Goal: Task Accomplishment & Management: Complete application form

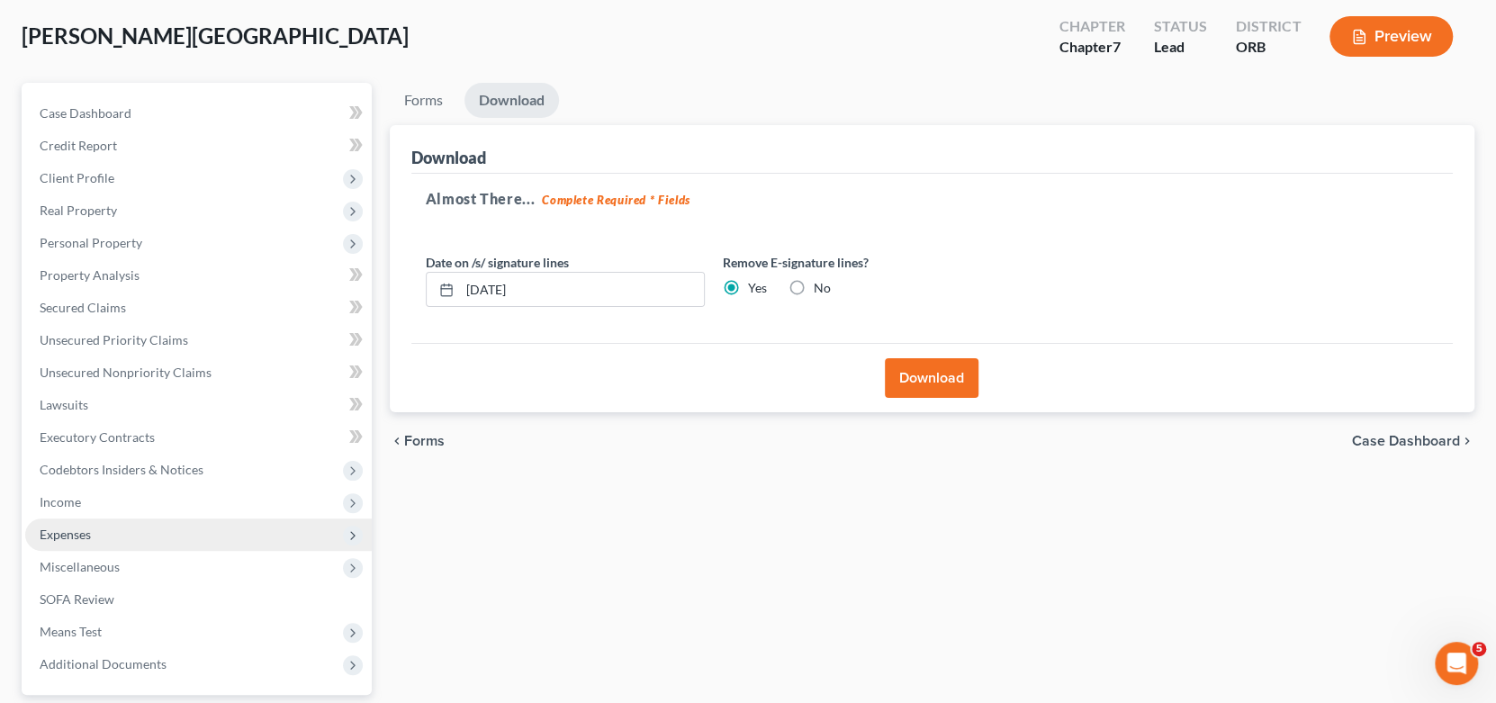
click at [69, 535] on span "Expenses" at bounding box center [65, 533] width 51 height 15
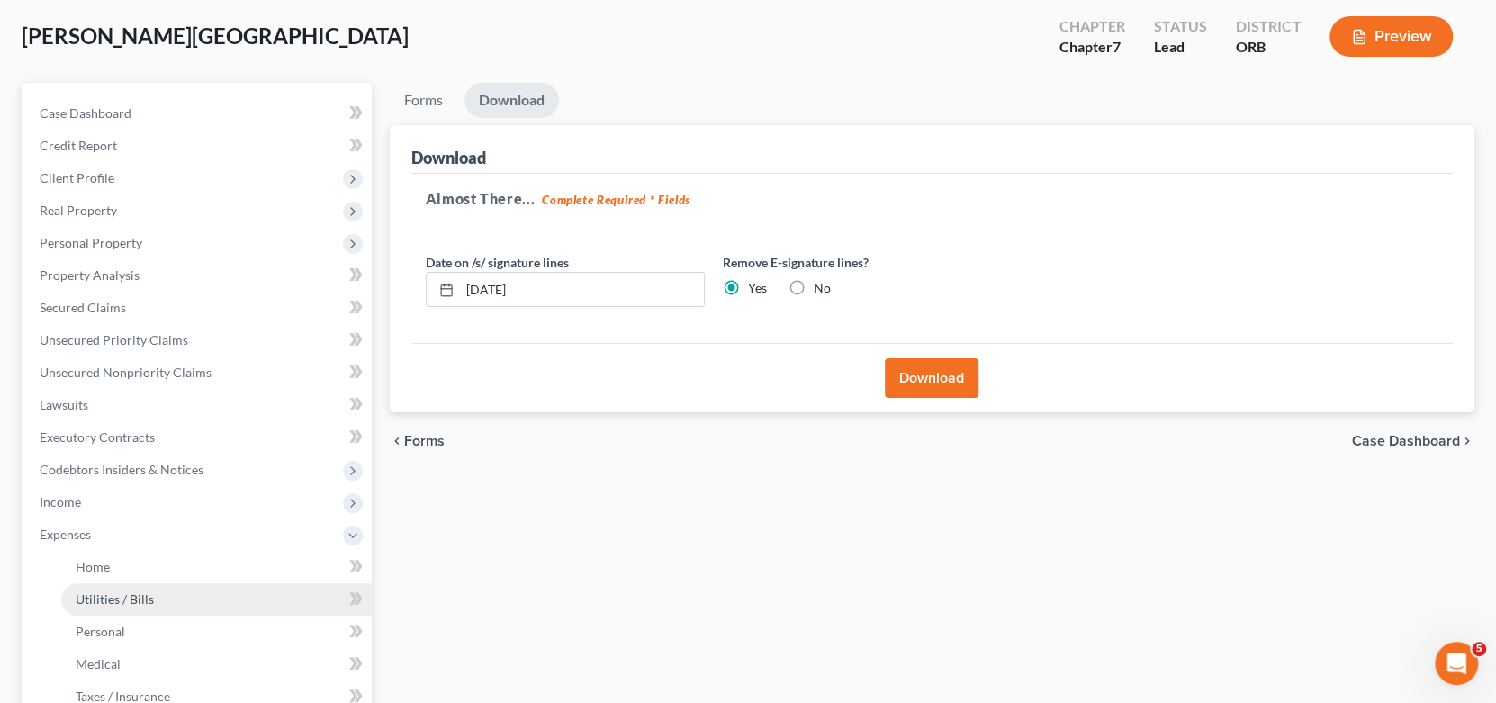
click at [242, 600] on link "Utilities / Bills" at bounding box center [216, 599] width 310 height 32
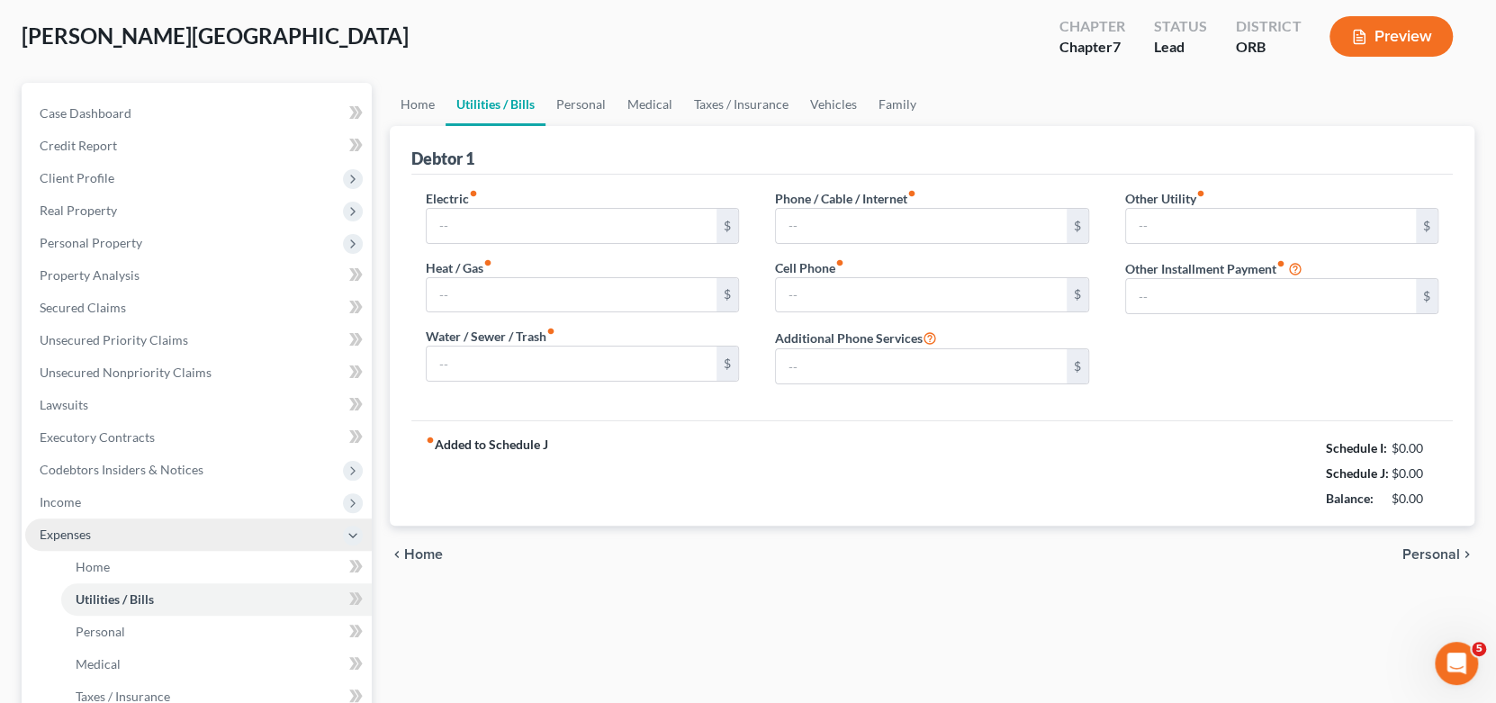
scroll to position [2, 0]
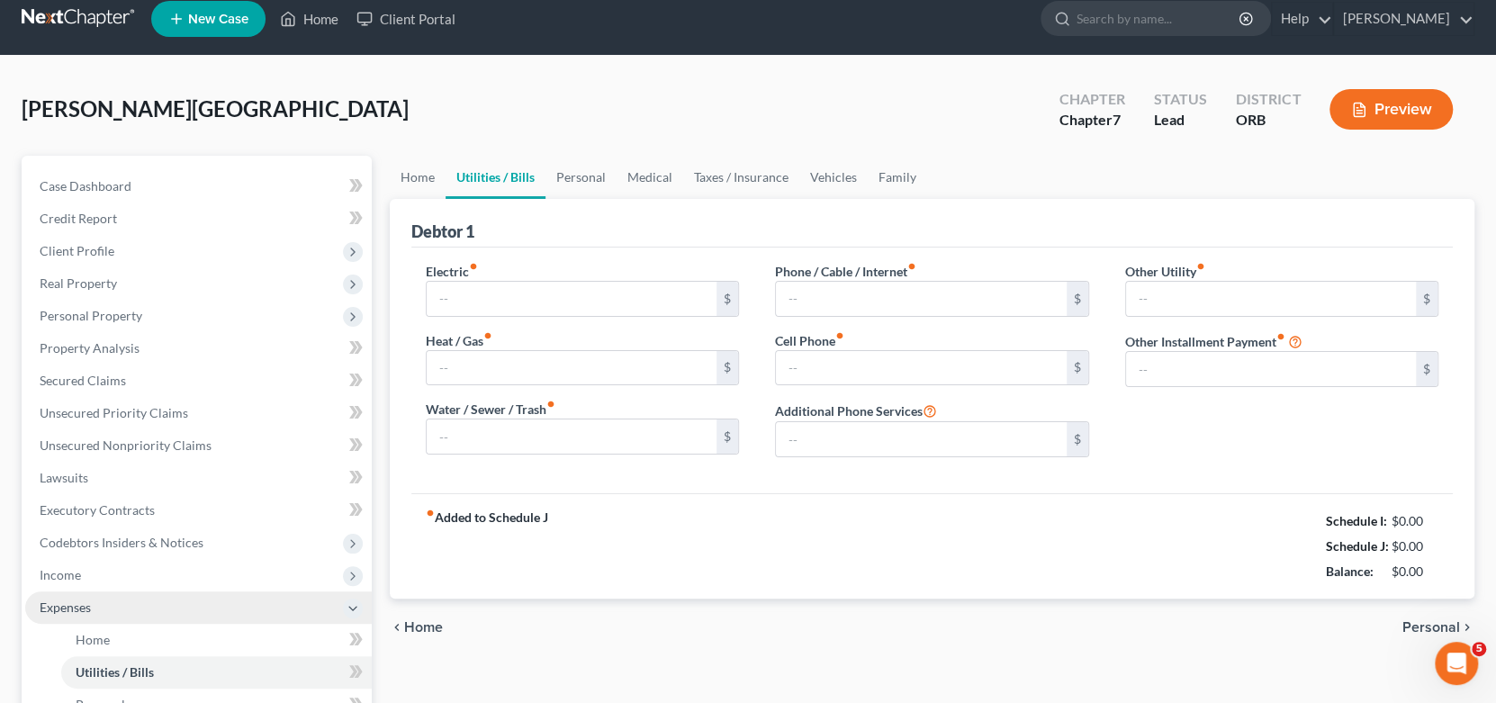
type input "250.00"
type input "0.00"
type input "100.00"
type input "0.00"
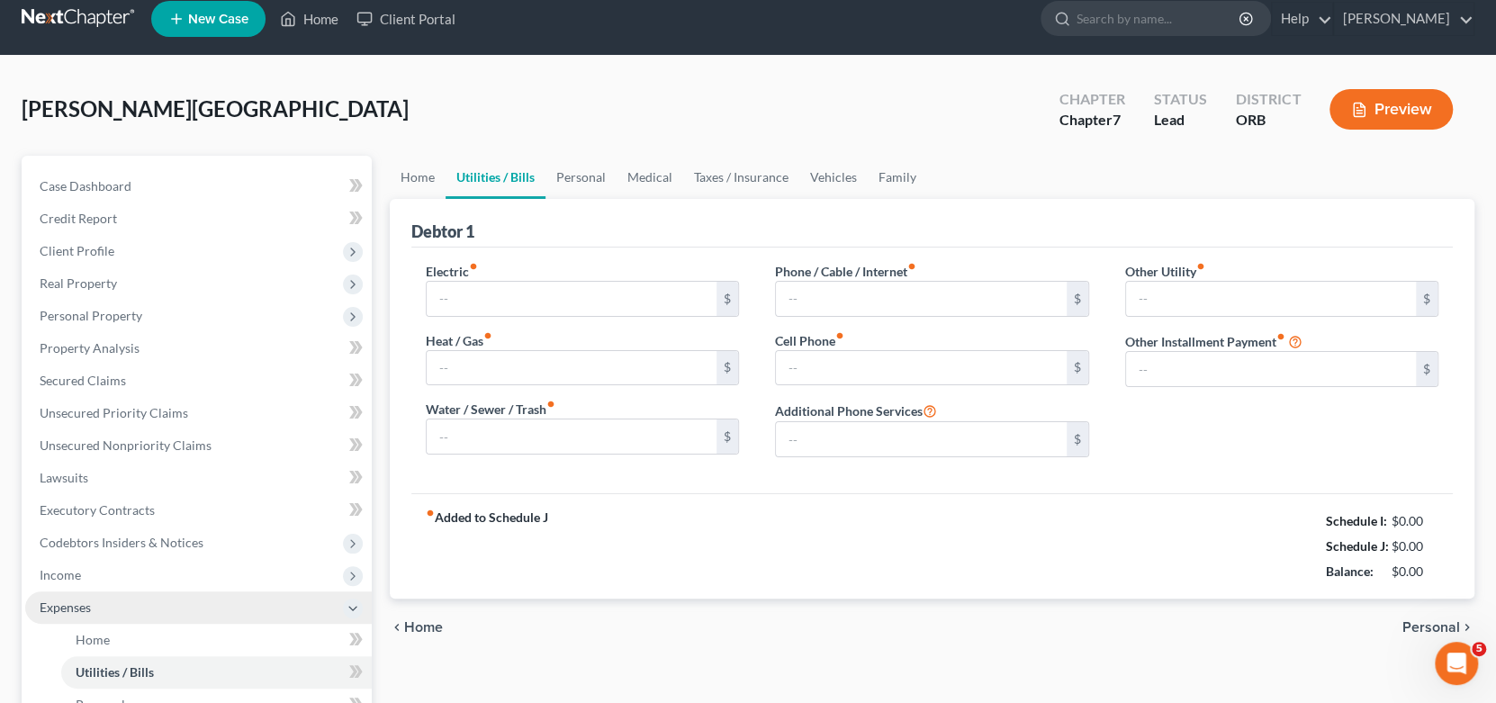
type input "0.00"
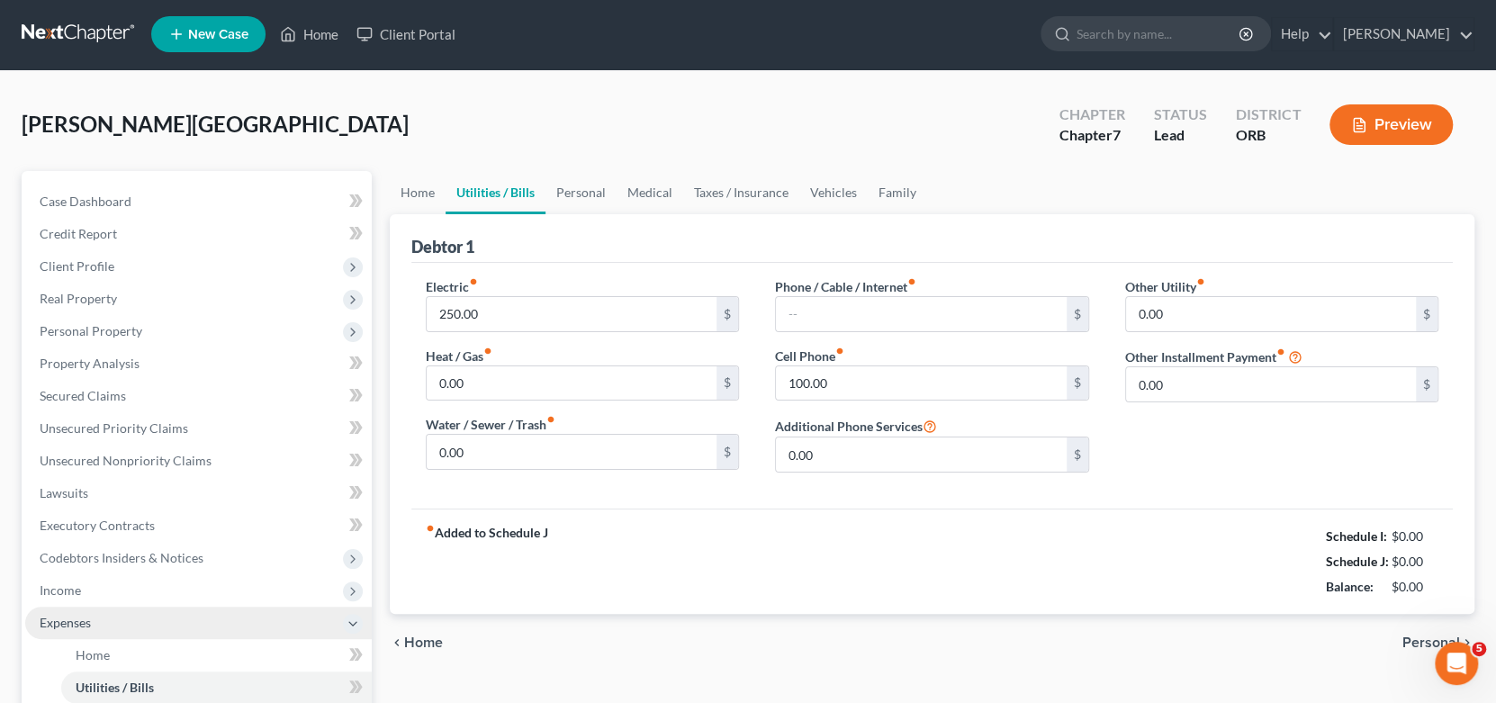
scroll to position [0, 0]
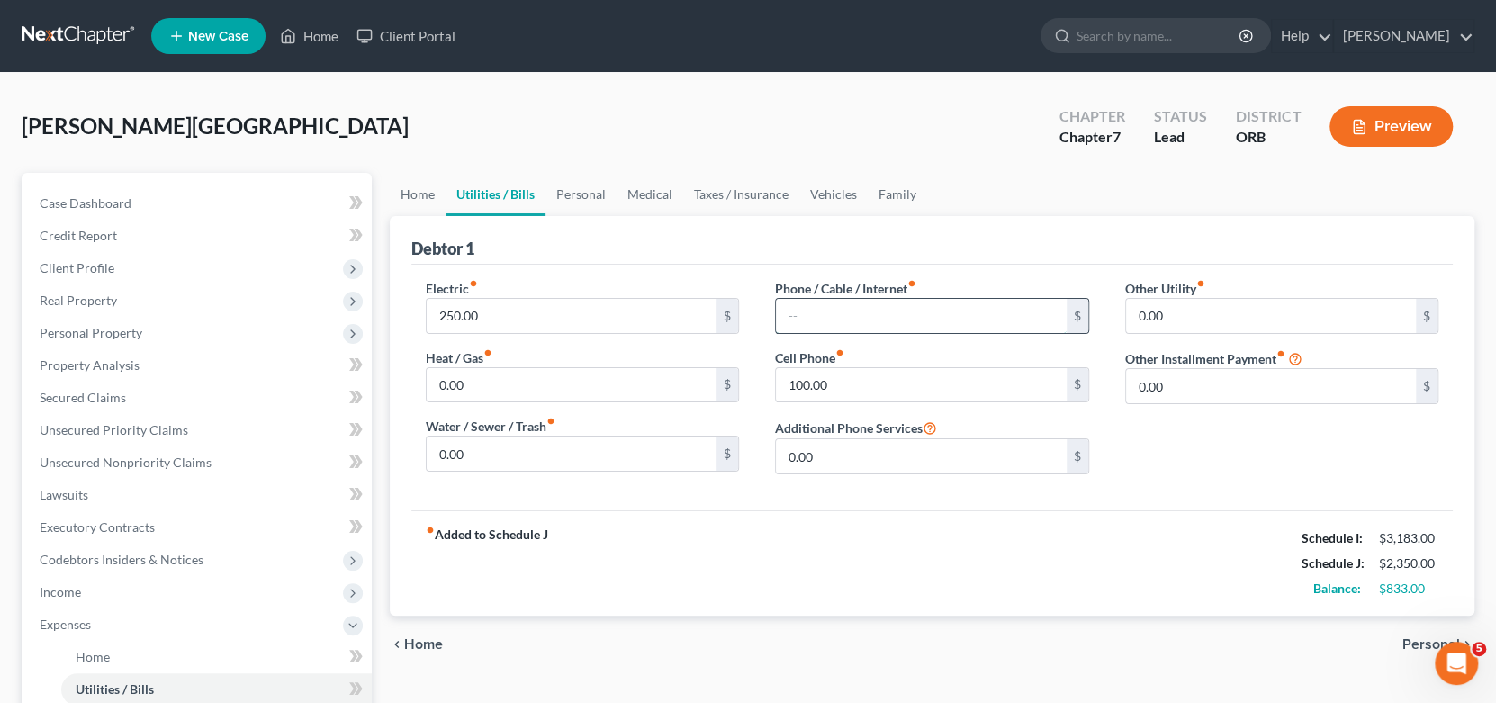
click at [910, 304] on input "text" at bounding box center [921, 316] width 291 height 34
type input "70.00"
click at [1125, 525] on div "fiber_manual_record Added to Schedule J Schedule I: $3,183.00 Schedule J: $2,42…" at bounding box center [932, 562] width 1042 height 105
click at [1413, 644] on span "Personal" at bounding box center [1431, 644] width 58 height 14
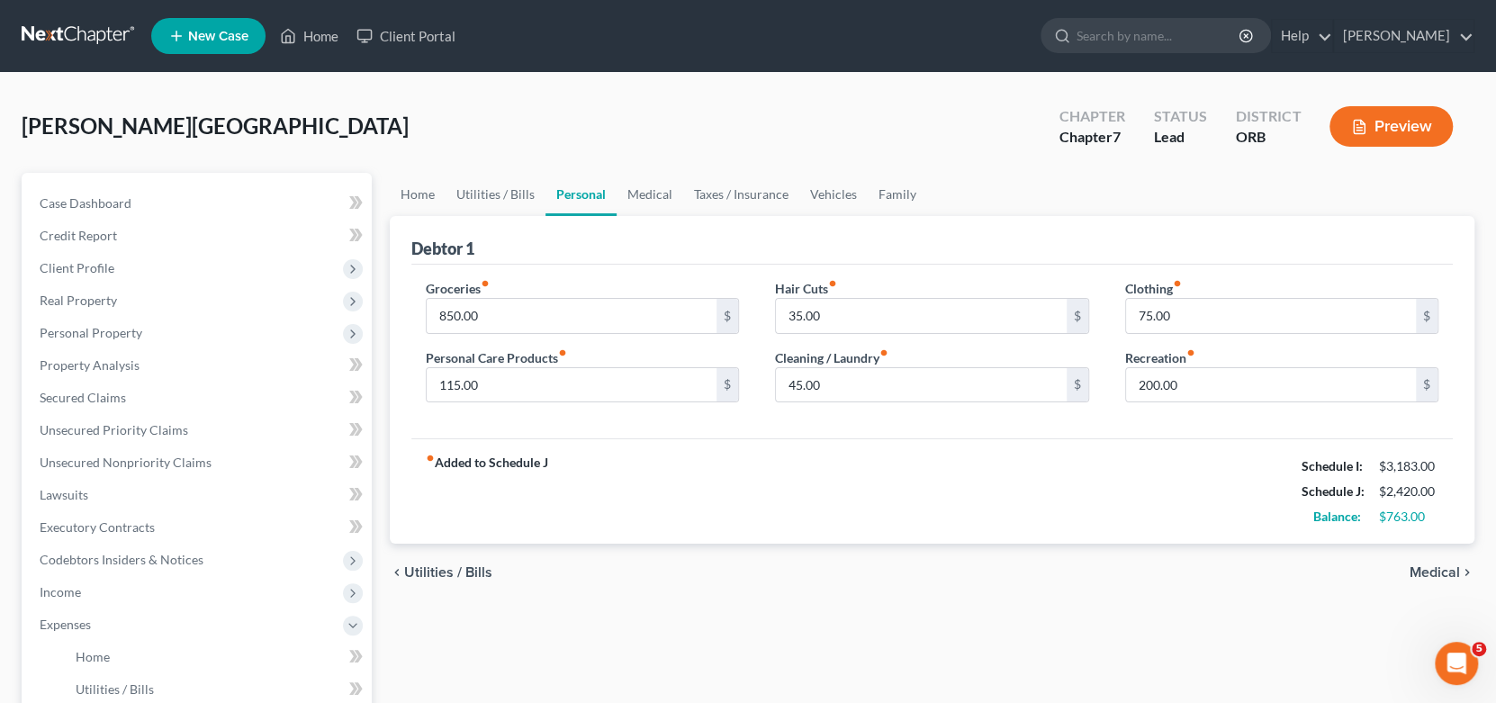
click at [1428, 572] on span "Medical" at bounding box center [1434, 572] width 50 height 14
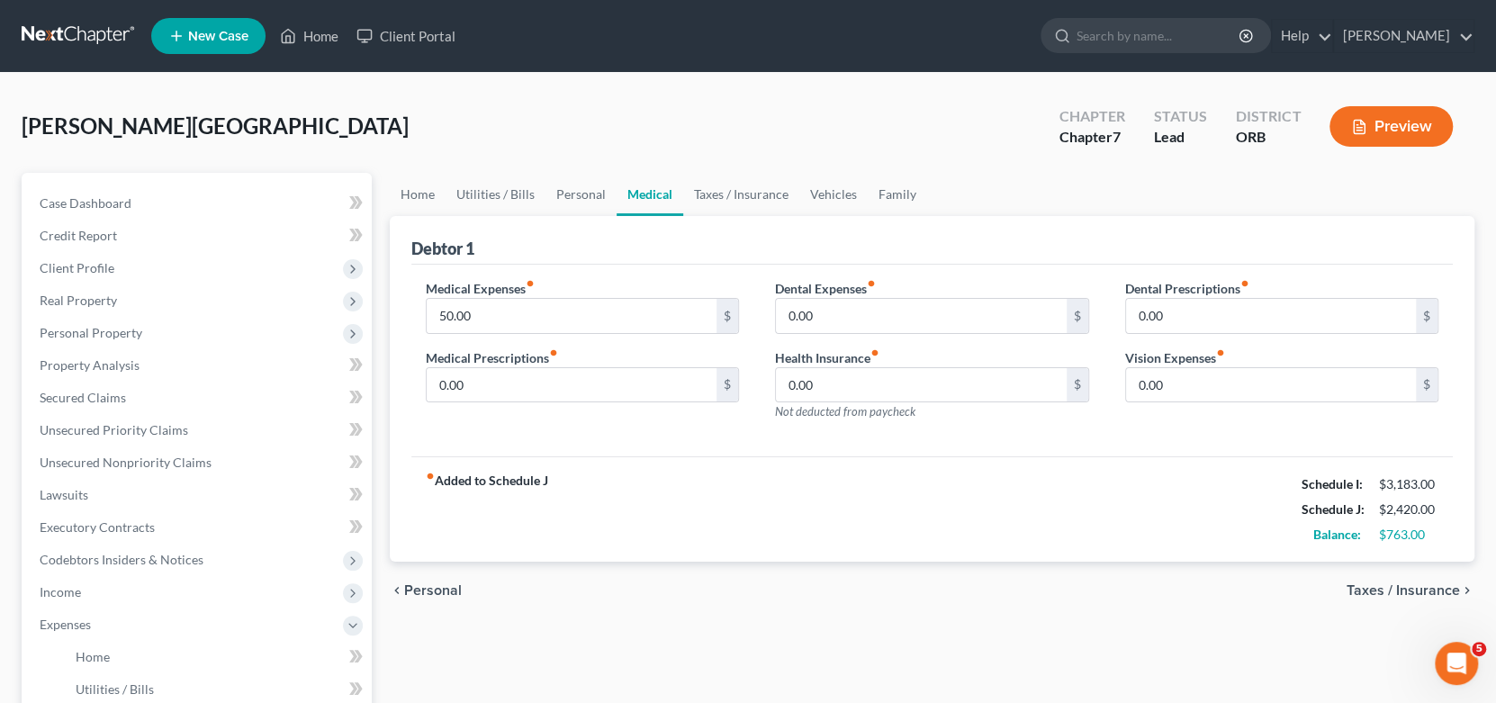
click at [1425, 589] on span "Taxes / Insurance" at bounding box center [1402, 590] width 113 height 14
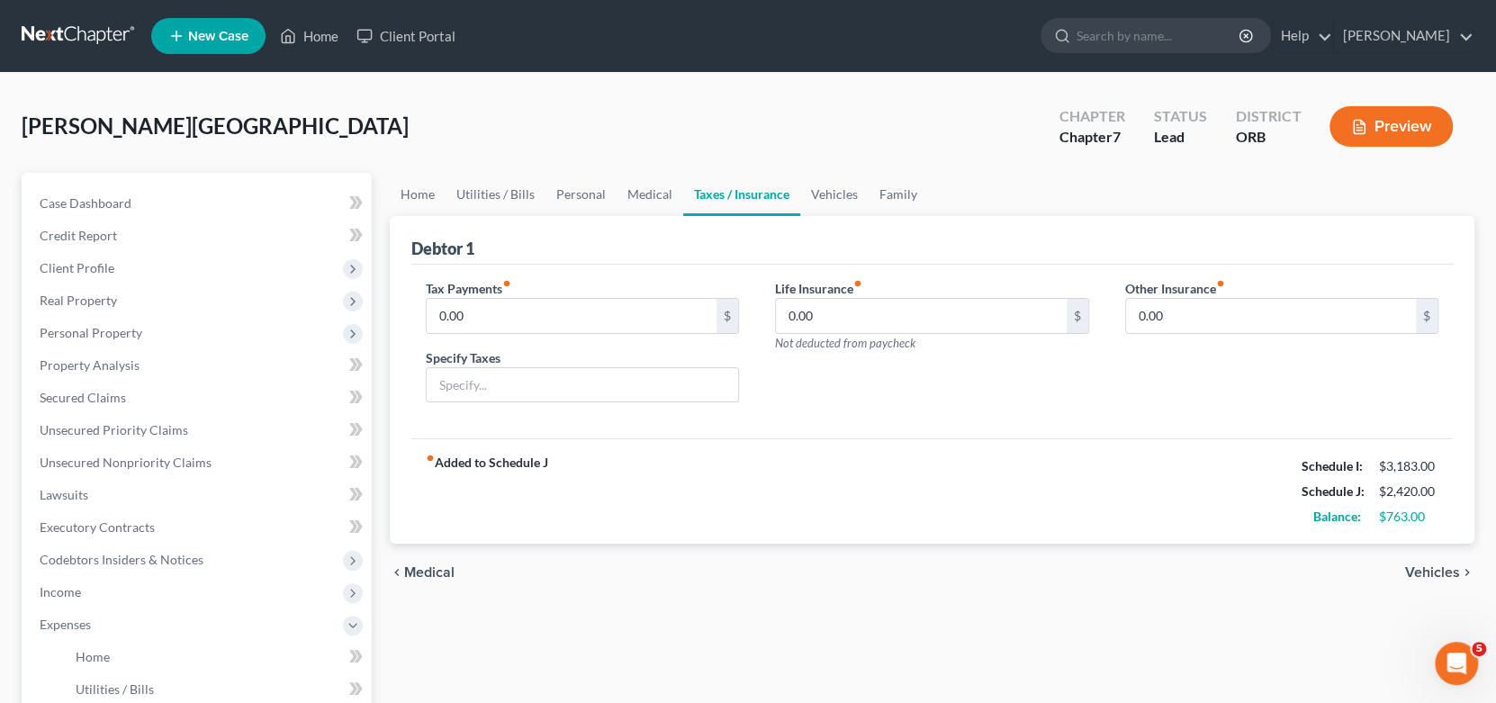
click at [1425, 589] on div "chevron_left Medical Vehicles chevron_right" at bounding box center [932, 573] width 1085 height 58
click at [1425, 575] on span "Vehicles" at bounding box center [1432, 572] width 55 height 14
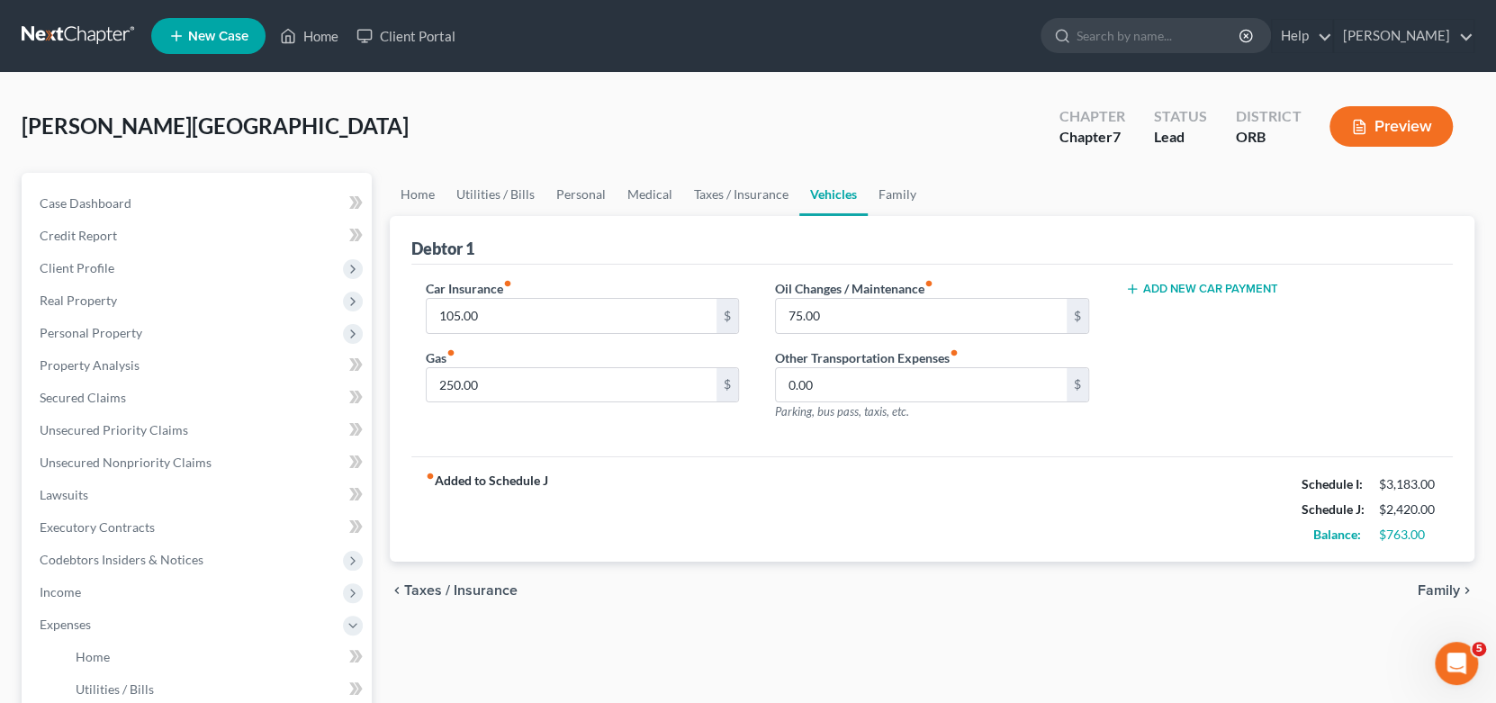
click at [1423, 576] on div "chevron_left Taxes / Insurance Family chevron_right" at bounding box center [932, 591] width 1085 height 58
click at [1427, 588] on span "Family" at bounding box center [1438, 590] width 42 height 14
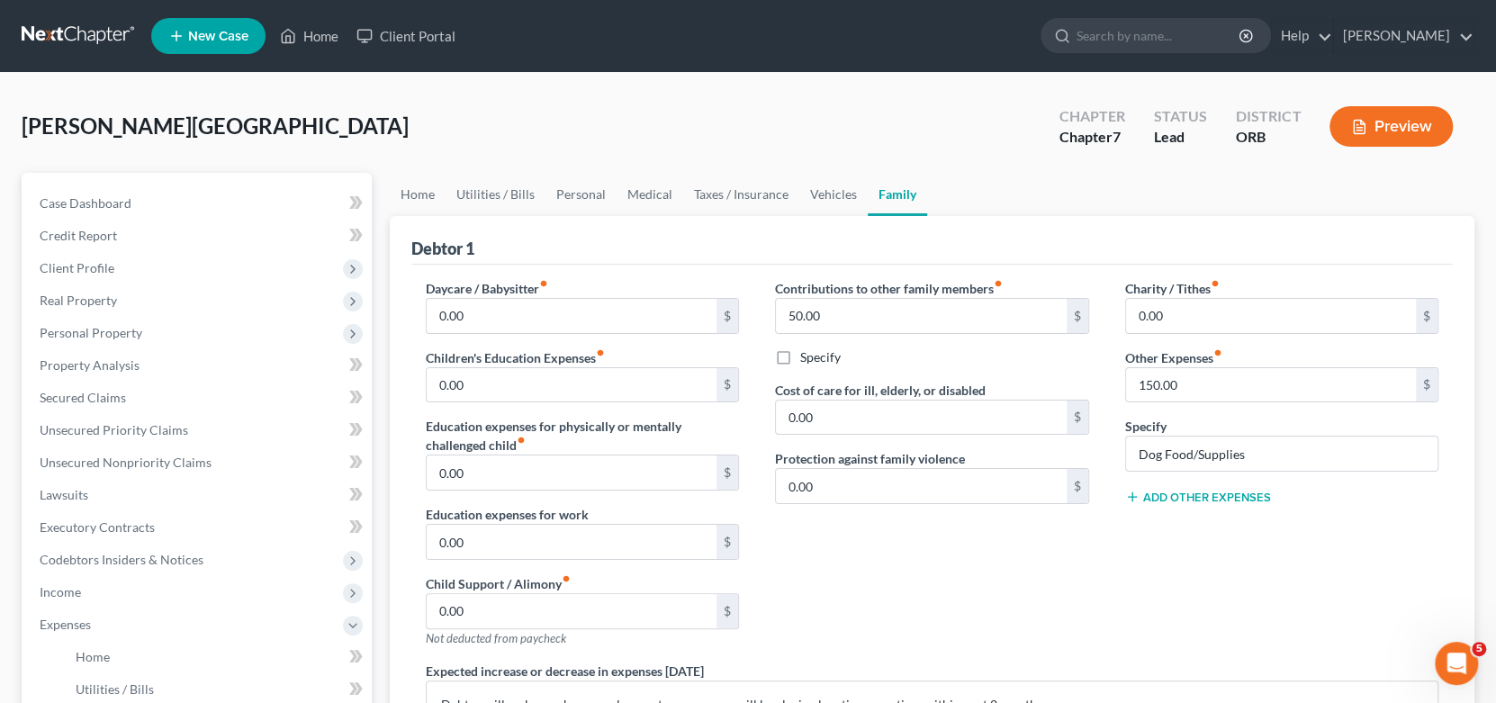
click at [1234, 495] on button "Add Other Expenses" at bounding box center [1198, 497] width 146 height 14
click at [1228, 526] on input "0.00" at bounding box center [1271, 523] width 291 height 34
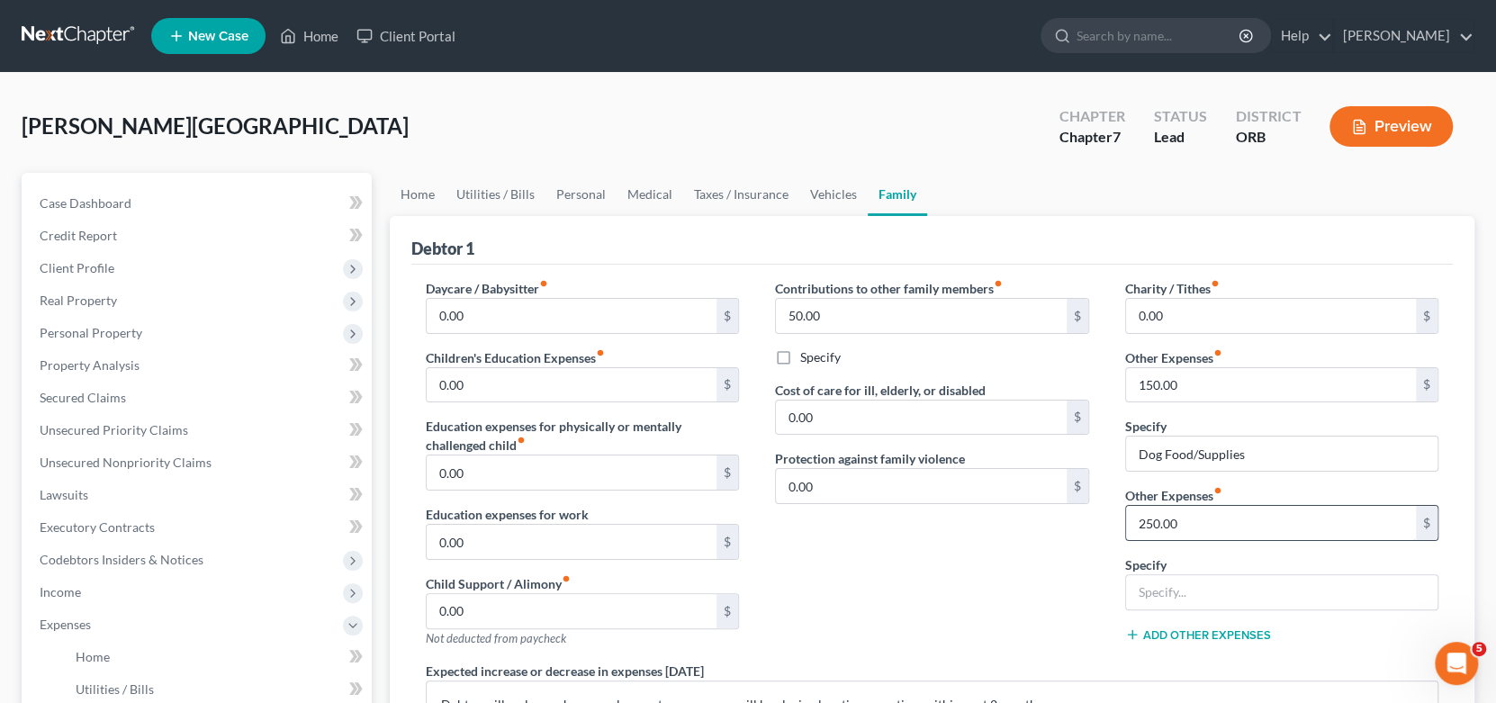
type input "250.00"
type input "Cigarettes"
click at [1361, 645] on div "Charity / Tithes fiber_manual_record 0.00 $ Other Expenses fiber_manual_record …" at bounding box center [1282, 470] width 350 height 382
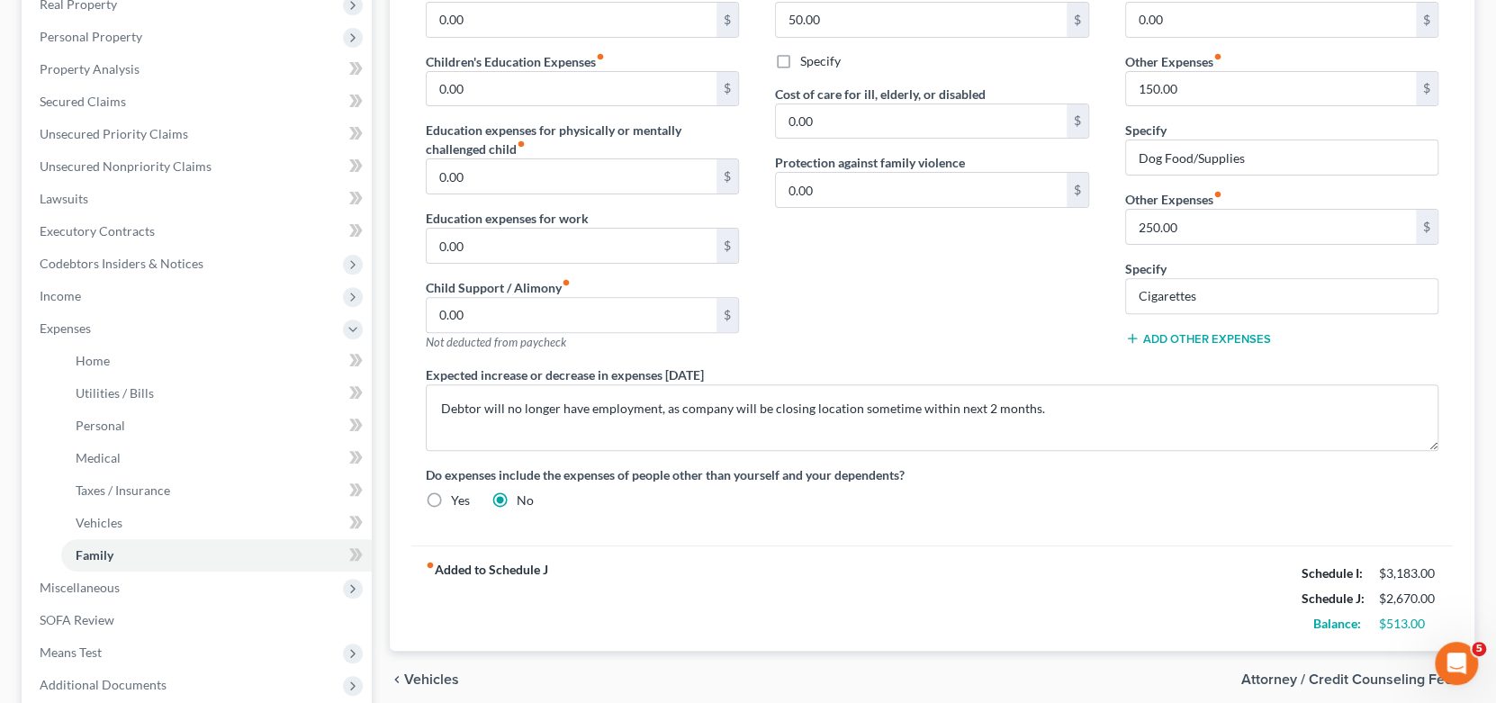
scroll to position [359, 0]
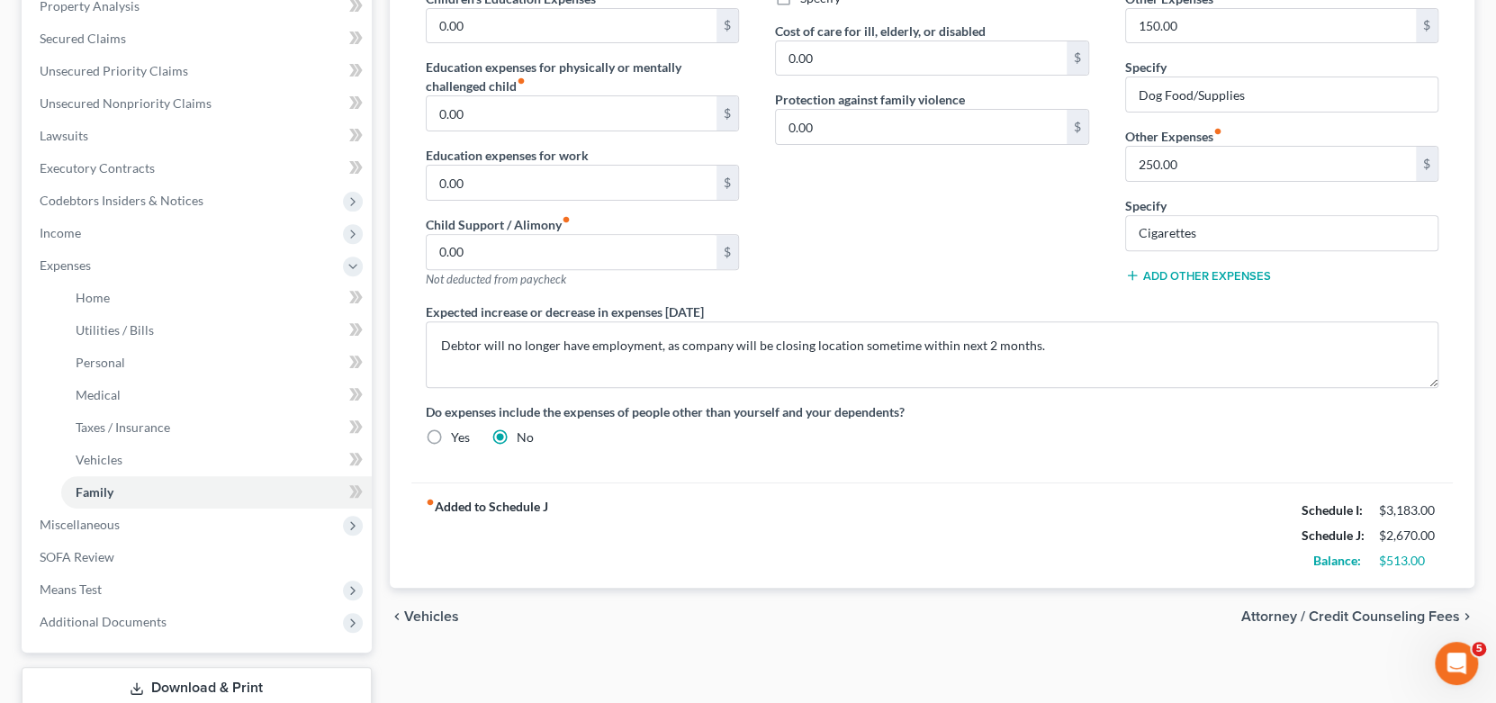
click at [1388, 609] on span "Attorney / Credit Counseling Fees" at bounding box center [1350, 616] width 219 height 14
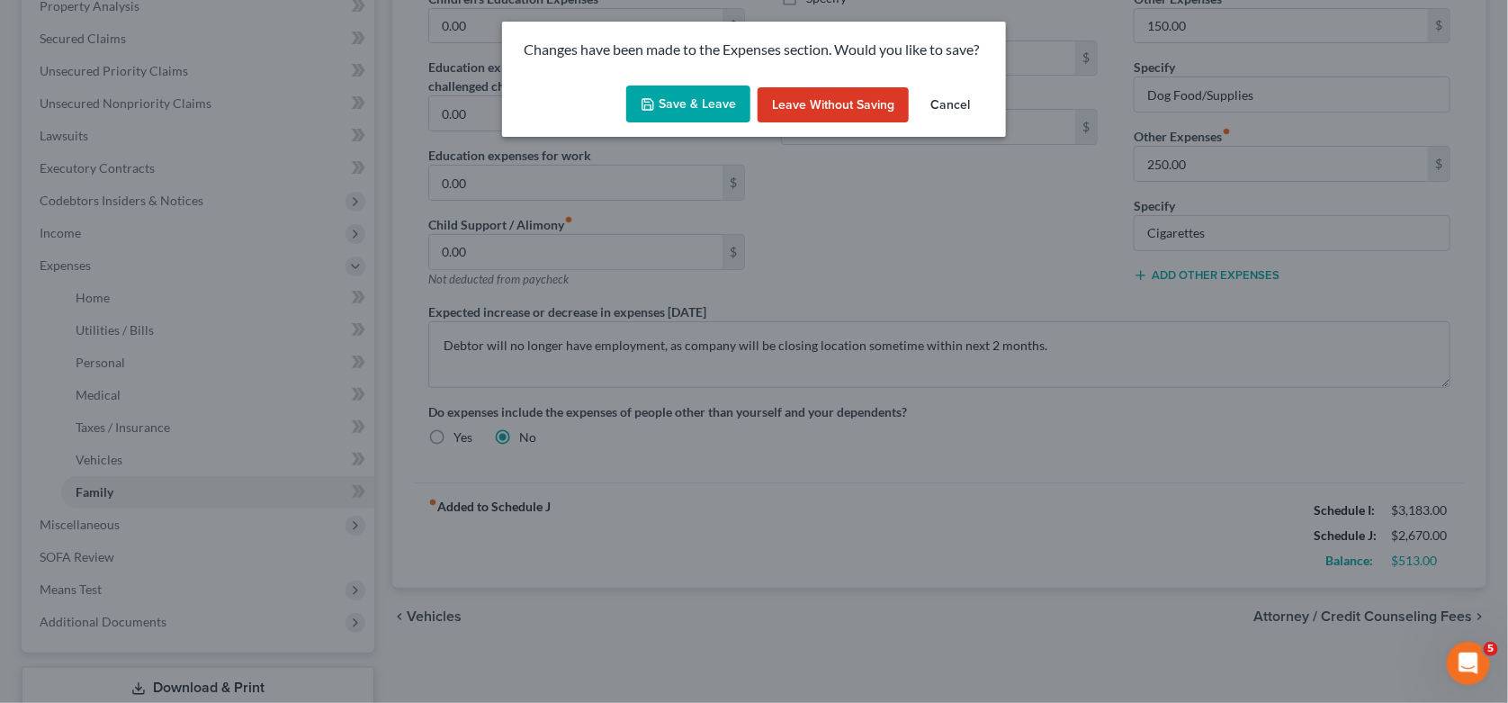
click at [702, 113] on button "Save & Leave" at bounding box center [688, 104] width 124 height 38
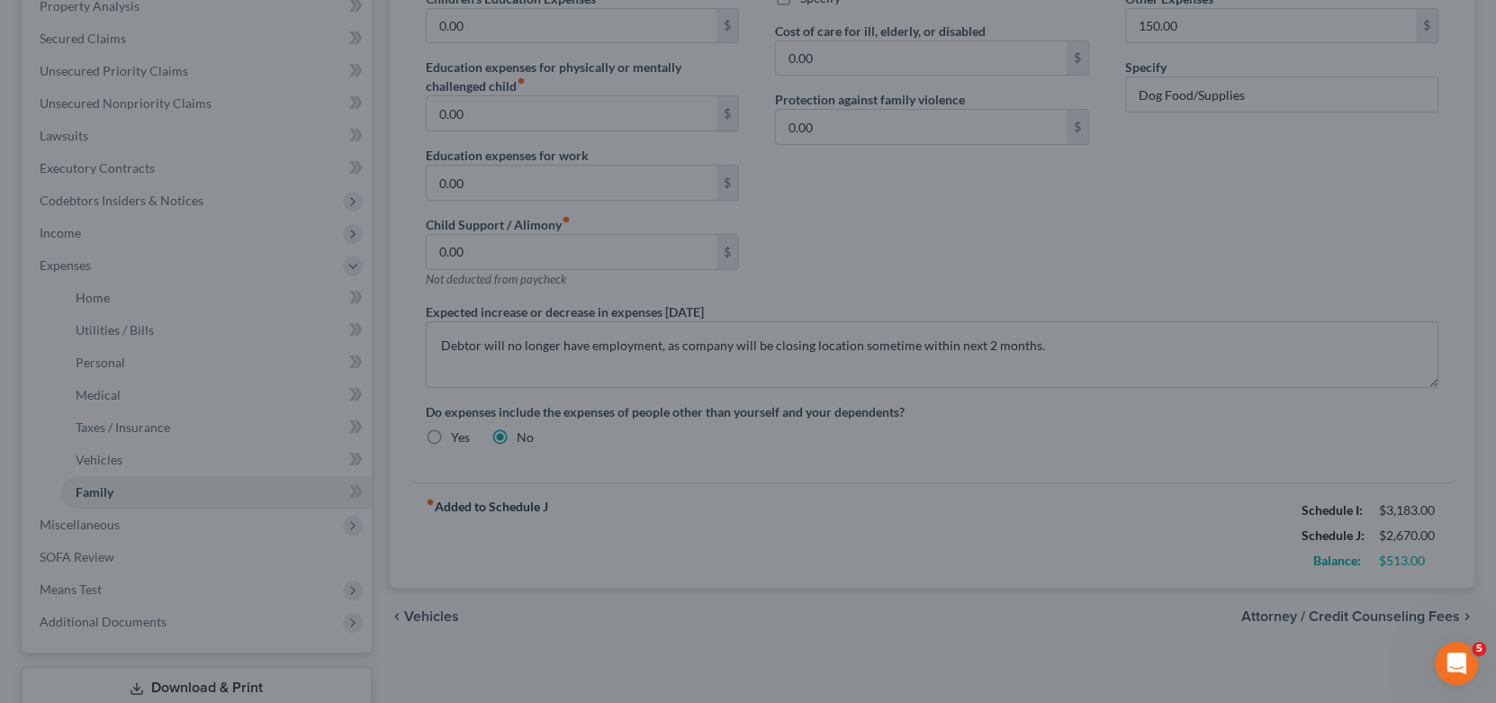
select select "0"
